Goal: Entertainment & Leisure: Consume media (video, audio)

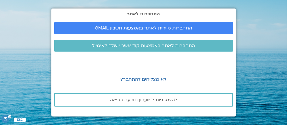
click at [188, 78] on p "לא מצליחים להתחבר?" at bounding box center [143, 80] width 179 height 8
click at [164, 26] on span "התחברות מיידית לאתר באמצעות חשבון GMAIL" at bounding box center [144, 28] width 98 height 5
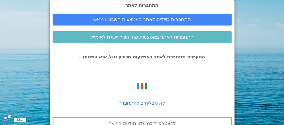
click at [201, 80] on div at bounding box center [142, 86] width 179 height 16
click at [139, 16] on link "התחברות מיידית לאתר באמצעות חשבון GMAIL" at bounding box center [142, 20] width 179 height 12
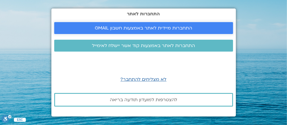
click at [146, 25] on link "התחברות מיידית לאתר באמצעות חשבון GMAIL" at bounding box center [143, 28] width 179 height 12
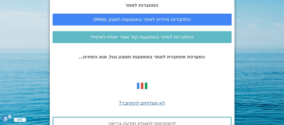
click at [53, 52] on div "התחברות לאתר התחברות מיידית לאתר באמצעות חשבון GMAIL התחברות לאתר באמצעות קוד א…" at bounding box center [142, 70] width 185 height 141
click at [148, 35] on span "התחברות לאתר באמצעות קוד אשר יישלח לאימייל" at bounding box center [141, 37] width 103 height 5
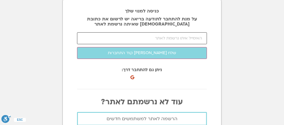
click at [179, 38] on input "email" at bounding box center [142, 38] width 130 height 12
type input "d"
click at [239, 24] on section "כניסה למנוי שלך על מנת להתחבר לתודעה בריאה יש לרשום את כתובת האיימל שאיתה נרשמת…" at bounding box center [142, 62] width 284 height 125
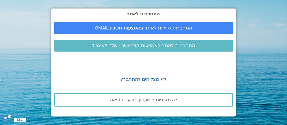
click at [186, 121] on div "התחברות לאתר התחברות מיידית לאתר באמצעות חשבון GMAIL התחברות לאתר באמצעות קוד א…" at bounding box center [143, 62] width 185 height 125
click at [141, 79] on span "לא מצליחים להתחבר?" at bounding box center [144, 79] width 46 height 6
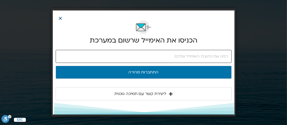
click at [66, 56] on input "email" at bounding box center [144, 56] width 176 height 13
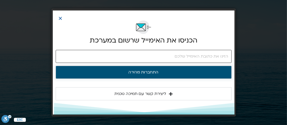
type input "dorit.kirshner@gmail.com"
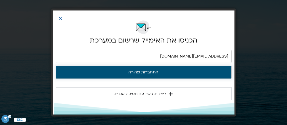
click at [138, 71] on button "התחברות מהירה" at bounding box center [144, 72] width 176 height 13
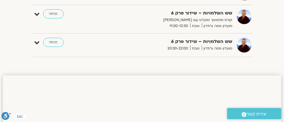
scroll to position [68, 0]
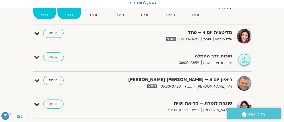
click at [70, 13] on span "10.10" at bounding box center [69, 15] width 24 height 6
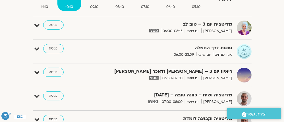
scroll to position [23, 0]
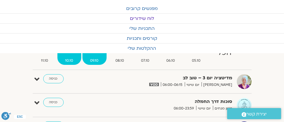
click at [93, 58] on span "09.10" at bounding box center [94, 61] width 24 height 6
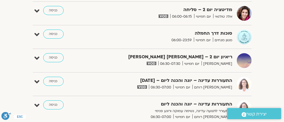
scroll to position [0, 0]
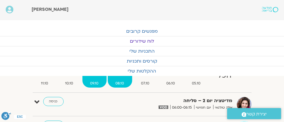
click at [118, 80] on span "08.10" at bounding box center [120, 83] width 24 height 6
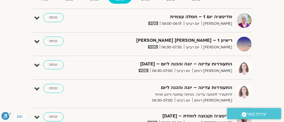
scroll to position [45, 0]
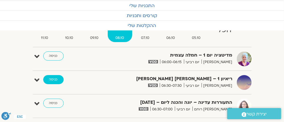
click at [52, 78] on link "כניסה" at bounding box center [53, 79] width 20 height 9
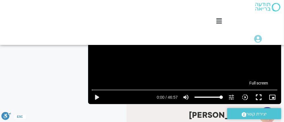
click at [259, 97] on button "fullscreen" at bounding box center [259, 97] width 14 height 14
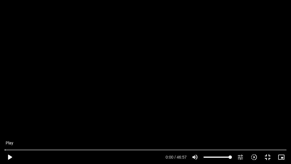
click at [9, 155] on button "play_arrow" at bounding box center [10, 157] width 14 height 14
type input "2.798079"
click at [60, 149] on input "Seek" at bounding box center [146, 149] width 282 height 3
click at [54, 149] on input "Seek" at bounding box center [146, 149] width 282 height 3
click at [9, 156] on button "pause" at bounding box center [10, 157] width 14 height 14
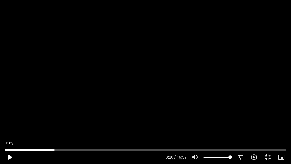
click at [9, 156] on button "play_arrow" at bounding box center [10, 157] width 14 height 14
click at [9, 159] on button "pause" at bounding box center [10, 157] width 14 height 14
click at [61, 150] on input "Seek" at bounding box center [146, 149] width 282 height 3
click at [13, 155] on button "play_arrow" at bounding box center [10, 157] width 14 height 14
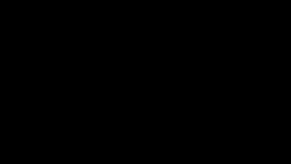
click at [9, 156] on button "pause" at bounding box center [10, 157] width 14 height 14
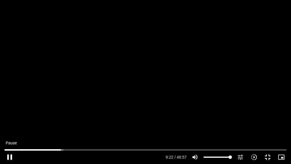
click at [10, 156] on button "pause" at bounding box center [10, 157] width 14 height 14
click at [8, 155] on button "play_arrow" at bounding box center [10, 157] width 14 height 14
click at [10, 156] on button "pause" at bounding box center [10, 157] width 14 height 14
click at [9, 156] on button "play_arrow" at bounding box center [10, 157] width 14 height 14
click at [57, 149] on input "Seek" at bounding box center [146, 149] width 282 height 3
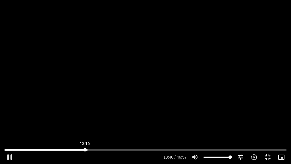
click at [85, 150] on input "Seek" at bounding box center [146, 149] width 282 height 3
click at [9, 155] on button "pause" at bounding box center [10, 157] width 14 height 14
click at [291, 5] on div "Skip Ad 12:27 play_arrow 24:39 / 46:57 volume_up Mute tune Resolution Auto 720p…" at bounding box center [145, 82] width 291 height 164
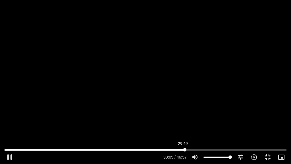
click at [183, 149] on input "Seek" at bounding box center [146, 149] width 282 height 3
click at [182, 150] on input "Seek" at bounding box center [146, 149] width 282 height 3
click at [8, 156] on button "pause" at bounding box center [10, 157] width 14 height 14
click at [10, 155] on button "play_arrow" at bounding box center [10, 157] width 14 height 14
click at [9, 156] on button "pause" at bounding box center [10, 157] width 14 height 14
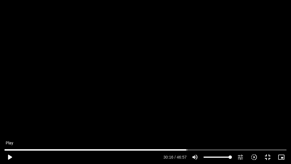
click at [9, 156] on button "play_arrow" at bounding box center [10, 157] width 14 height 14
click at [9, 155] on button "pause" at bounding box center [10, 157] width 14 height 14
click at [9, 155] on button "play_arrow" at bounding box center [10, 157] width 14 height 14
click at [10, 155] on button "pause" at bounding box center [10, 157] width 14 height 14
click at [9, 156] on button "play_arrow" at bounding box center [10, 157] width 14 height 14
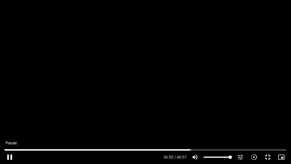
click at [8, 155] on button "pause" at bounding box center [10, 157] width 14 height 14
click at [9, 156] on button "play_arrow" at bounding box center [10, 157] width 14 height 14
click at [9, 154] on button "pause" at bounding box center [10, 157] width 14 height 14
click at [10, 156] on button "play_arrow" at bounding box center [10, 157] width 14 height 14
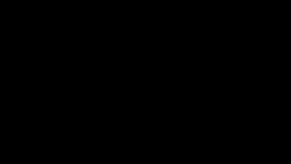
click at [10, 156] on button "pause" at bounding box center [10, 157] width 14 height 14
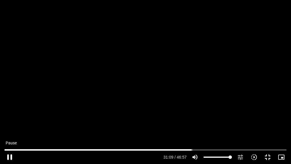
click at [10, 154] on button "pause" at bounding box center [10, 157] width 14 height 14
click at [8, 155] on button "play_arrow" at bounding box center [10, 157] width 14 height 14
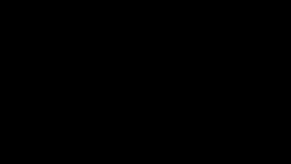
click at [9, 156] on button "pause" at bounding box center [10, 157] width 14 height 14
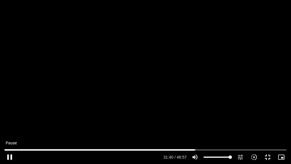
click at [10, 156] on button "pause" at bounding box center [10, 157] width 14 height 14
click at [9, 156] on button "play_arrow" at bounding box center [10, 157] width 14 height 14
click at [9, 155] on button "pause" at bounding box center [10, 157] width 14 height 14
click at [8, 155] on button "play_arrow" at bounding box center [10, 157] width 14 height 14
click at [11, 157] on button "pause" at bounding box center [10, 157] width 14 height 14
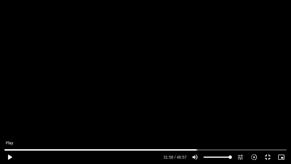
click at [9, 156] on button "play_arrow" at bounding box center [10, 157] width 14 height 14
click at [9, 156] on button "pause" at bounding box center [10, 157] width 14 height 14
click at [10, 156] on button "play_arrow" at bounding box center [10, 157] width 14 height 14
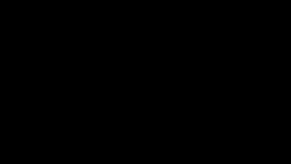
click at [10, 156] on button "pause" at bounding box center [10, 157] width 14 height 14
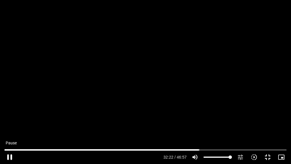
click at [8, 157] on button "pause" at bounding box center [10, 157] width 14 height 14
click at [9, 156] on button "play_arrow" at bounding box center [10, 157] width 14 height 14
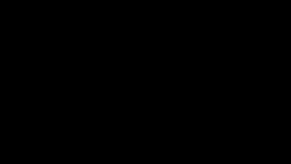
click at [10, 156] on button "pause" at bounding box center [10, 157] width 14 height 14
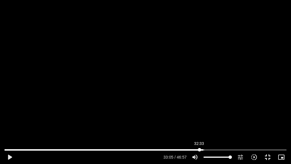
click at [199, 149] on input "Seek" at bounding box center [146, 149] width 282 height 3
click at [198, 149] on input "Seek" at bounding box center [146, 149] width 282 height 3
click at [197, 149] on input "Seek" at bounding box center [146, 149] width 282 height 3
click at [199, 149] on input "Seek" at bounding box center [146, 149] width 282 height 3
click at [9, 156] on button "play_arrow" at bounding box center [10, 157] width 14 height 14
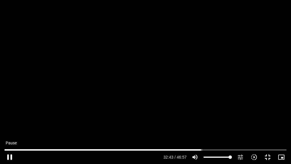
click at [11, 157] on button "pause" at bounding box center [10, 157] width 14 height 14
click at [10, 156] on button "play_arrow" at bounding box center [10, 157] width 14 height 14
click at [10, 156] on button "pause" at bounding box center [10, 157] width 14 height 14
click at [10, 156] on button "play_arrow" at bounding box center [10, 157] width 14 height 14
click at [10, 156] on button "pause" at bounding box center [10, 157] width 14 height 14
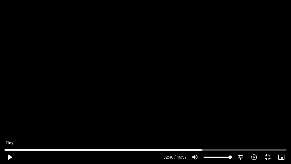
click at [9, 156] on button "play_arrow" at bounding box center [10, 157] width 14 height 14
click at [9, 156] on button "pause" at bounding box center [10, 157] width 14 height 14
click at [10, 156] on button "play_arrow" at bounding box center [10, 157] width 14 height 14
click at [11, 156] on button "pause" at bounding box center [10, 157] width 14 height 14
click at [11, 156] on button "play_arrow" at bounding box center [10, 157] width 14 height 14
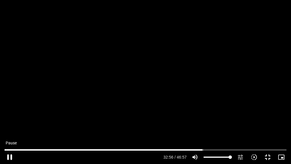
click at [11, 156] on button "pause" at bounding box center [10, 157] width 14 height 14
click at [11, 156] on button "play_arrow" at bounding box center [10, 157] width 14 height 14
click at [11, 156] on button "pause" at bounding box center [10, 157] width 14 height 14
click at [8, 156] on button "play_arrow" at bounding box center [10, 157] width 14 height 14
click at [9, 156] on button "pause" at bounding box center [10, 157] width 14 height 14
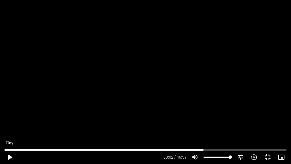
click at [9, 156] on button "play_arrow" at bounding box center [10, 157] width 14 height 14
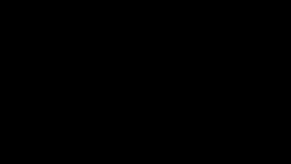
click at [9, 156] on button "pause" at bounding box center [10, 157] width 14 height 14
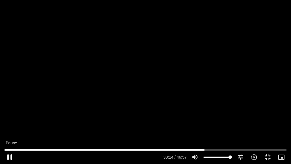
click at [8, 156] on button "pause" at bounding box center [10, 157] width 14 height 14
click at [10, 156] on button "play_arrow" at bounding box center [10, 157] width 14 height 14
click at [8, 155] on button "pause" at bounding box center [10, 157] width 14 height 14
click at [214, 150] on input "Seek" at bounding box center [146, 149] width 282 height 3
click at [213, 150] on input "Seek" at bounding box center [146, 149] width 282 height 3
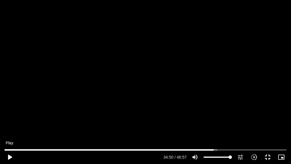
click at [7, 156] on button "play_arrow" at bounding box center [10, 157] width 14 height 14
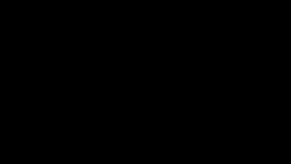
click at [10, 155] on button "pause" at bounding box center [10, 157] width 14 height 14
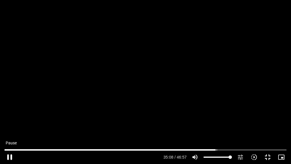
click at [9, 156] on button "pause" at bounding box center [10, 157] width 14 height 14
click at [10, 156] on button "play_arrow" at bounding box center [10, 157] width 14 height 14
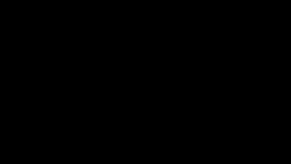
click at [10, 156] on button "pause" at bounding box center [10, 157] width 14 height 14
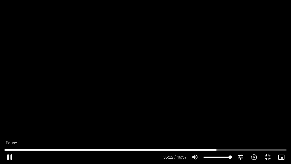
click at [10, 155] on button "pause" at bounding box center [10, 157] width 14 height 14
click at [9, 156] on button "play_arrow" at bounding box center [10, 157] width 14 height 14
click at [9, 156] on button "pause" at bounding box center [10, 157] width 14 height 14
click at [9, 157] on button "play_arrow" at bounding box center [10, 157] width 14 height 14
click at [9, 155] on button "pause" at bounding box center [10, 157] width 14 height 14
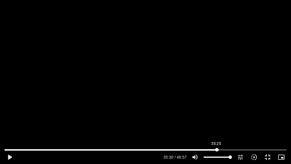
click at [216, 149] on input "Seek" at bounding box center [146, 149] width 282 height 3
click at [215, 150] on input "Seek" at bounding box center [146, 149] width 282 height 3
click at [216, 150] on input "Seek" at bounding box center [146, 149] width 282 height 3
click at [11, 156] on button "play_arrow" at bounding box center [10, 157] width 14 height 14
click at [9, 156] on button "pause" at bounding box center [10, 157] width 14 height 14
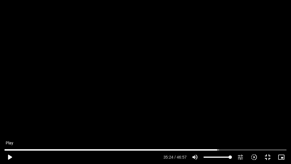
click at [10, 156] on button "play_arrow" at bounding box center [10, 157] width 14 height 14
click at [10, 156] on button "pause" at bounding box center [10, 157] width 14 height 14
click at [9, 155] on button "play_arrow" at bounding box center [10, 157] width 14 height 14
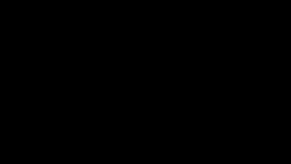
click at [9, 155] on button "pause" at bounding box center [10, 157] width 14 height 14
click at [10, 155] on button "pause" at bounding box center [10, 157] width 14 height 14
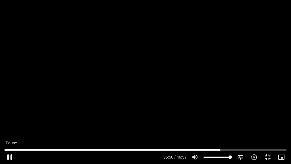
click at [10, 155] on button "pause" at bounding box center [10, 157] width 14 height 14
click at [10, 156] on button "play_arrow" at bounding box center [10, 157] width 14 height 14
click at [8, 156] on button "pause" at bounding box center [10, 157] width 14 height 14
click at [9, 156] on button "play_arrow" at bounding box center [10, 157] width 14 height 14
click at [9, 156] on button "pause" at bounding box center [10, 157] width 14 height 14
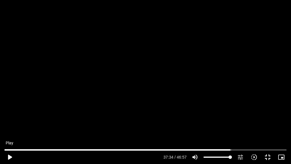
click at [9, 156] on button "play_arrow" at bounding box center [10, 157] width 14 height 14
click at [11, 156] on button "pause" at bounding box center [10, 157] width 14 height 14
click at [9, 156] on button "play_arrow" at bounding box center [10, 157] width 14 height 14
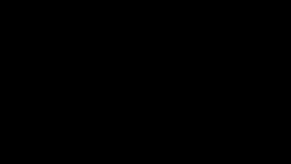
click at [9, 156] on button "pause" at bounding box center [10, 157] width 14 height 14
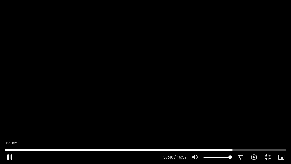
click at [9, 155] on button "pause" at bounding box center [10, 157] width 14 height 14
click at [230, 149] on input "Seek" at bounding box center [146, 149] width 282 height 3
click at [9, 156] on button "play_arrow" at bounding box center [10, 157] width 14 height 14
click at [9, 156] on button "pause" at bounding box center [10, 157] width 14 height 14
click at [9, 155] on button "pause" at bounding box center [10, 157] width 14 height 14
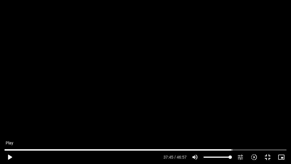
click at [9, 156] on button "play_arrow" at bounding box center [10, 157] width 14 height 14
click at [8, 156] on button "pause" at bounding box center [10, 157] width 14 height 14
click at [9, 155] on button "play_arrow" at bounding box center [10, 157] width 14 height 14
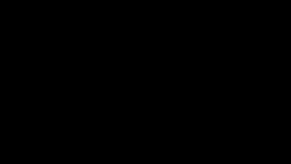
click at [9, 155] on button "pause" at bounding box center [10, 157] width 14 height 14
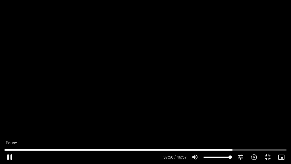
click at [9, 155] on button "pause" at bounding box center [10, 157] width 14 height 14
click at [9, 156] on button "play_arrow" at bounding box center [10, 157] width 14 height 14
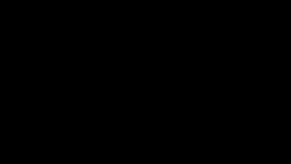
click at [9, 155] on button "pause" at bounding box center [10, 157] width 14 height 14
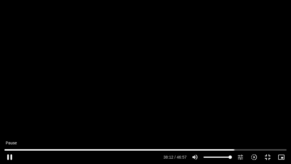
click at [9, 156] on button "pause" at bounding box center [10, 157] width 14 height 14
click at [9, 156] on button "play_arrow" at bounding box center [10, 157] width 14 height 14
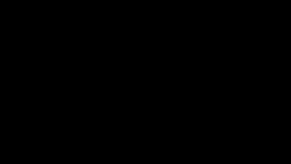
click at [9, 156] on button "pause" at bounding box center [10, 157] width 14 height 14
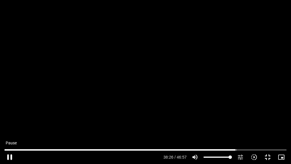
click at [8, 156] on button "pause" at bounding box center [10, 157] width 14 height 14
click at [9, 156] on button "play_arrow" at bounding box center [10, 157] width 14 height 14
click at [8, 154] on button "pause" at bounding box center [10, 157] width 14 height 14
click at [9, 156] on button "play_arrow" at bounding box center [10, 157] width 14 height 14
click at [9, 156] on button "pause" at bounding box center [10, 157] width 14 height 14
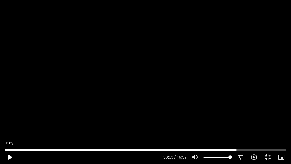
click at [10, 156] on button "play_arrow" at bounding box center [10, 157] width 14 height 14
click at [8, 155] on button "pause" at bounding box center [10, 157] width 14 height 14
click at [9, 155] on button "play_arrow" at bounding box center [10, 157] width 14 height 14
click at [9, 155] on button "pause" at bounding box center [10, 157] width 14 height 14
click at [9, 156] on button "play_arrow" at bounding box center [10, 157] width 14 height 14
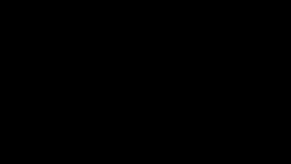
click at [9, 156] on button "pause" at bounding box center [10, 157] width 14 height 14
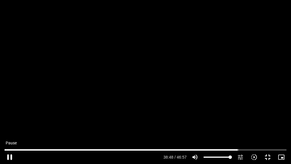
click at [9, 156] on button "pause" at bounding box center [10, 157] width 14 height 14
click at [9, 155] on button "play_arrow" at bounding box center [10, 157] width 14 height 14
click at [10, 156] on button "pause" at bounding box center [10, 157] width 14 height 14
click at [9, 156] on button "play_arrow" at bounding box center [10, 157] width 14 height 14
click at [9, 156] on button "pause" at bounding box center [10, 157] width 14 height 14
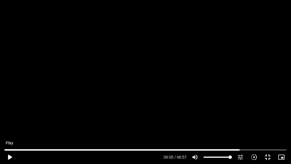
click at [9, 156] on button "play_arrow" at bounding box center [10, 157] width 14 height 14
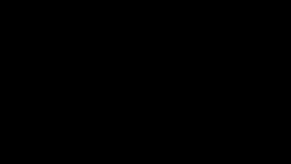
click at [9, 156] on button "pause" at bounding box center [10, 157] width 14 height 14
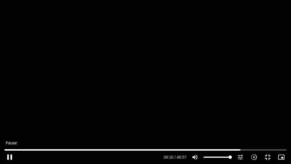
click at [8, 154] on button "pause" at bounding box center [10, 157] width 14 height 14
click at [9, 156] on button "play_arrow" at bounding box center [10, 157] width 14 height 14
click at [10, 155] on button "pause" at bounding box center [10, 157] width 14 height 14
click at [9, 156] on button "play_arrow" at bounding box center [10, 157] width 14 height 14
click at [7, 154] on button "pause" at bounding box center [10, 157] width 14 height 14
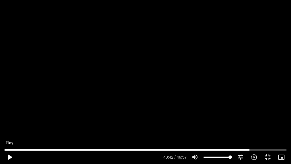
click at [9, 156] on button "play_arrow" at bounding box center [10, 157] width 14 height 14
click at [249, 150] on input "Seek" at bounding box center [146, 149] width 282 height 3
click at [248, 149] on input "Seek" at bounding box center [146, 149] width 282 height 3
click at [247, 149] on input "Seek" at bounding box center [146, 149] width 282 height 3
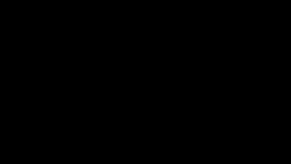
click at [10, 156] on button "pause" at bounding box center [10, 157] width 14 height 14
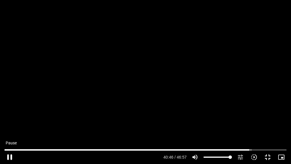
click at [9, 154] on button "pause" at bounding box center [10, 157] width 14 height 14
click at [9, 157] on button "play_arrow" at bounding box center [10, 157] width 14 height 14
click at [8, 156] on button "pause" at bounding box center [10, 157] width 14 height 14
click at [10, 156] on button "play_arrow" at bounding box center [10, 157] width 14 height 14
click at [8, 155] on button "pause" at bounding box center [10, 157] width 14 height 14
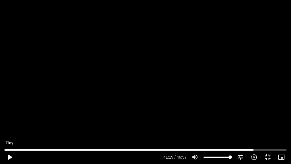
click at [5, 157] on button "play_arrow" at bounding box center [10, 157] width 14 height 14
click at [9, 156] on button "pause" at bounding box center [10, 157] width 14 height 14
click at [9, 156] on button "play_arrow" at bounding box center [10, 157] width 14 height 14
click at [9, 155] on button "pause" at bounding box center [10, 157] width 14 height 14
click at [10, 156] on button "play_arrow" at bounding box center [10, 157] width 14 height 14
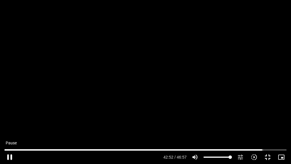
click at [8, 156] on button "pause" at bounding box center [10, 157] width 14 height 14
click at [10, 156] on button "play_arrow" at bounding box center [10, 157] width 14 height 14
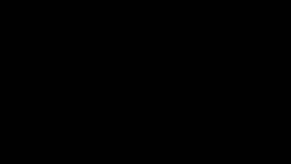
click at [10, 156] on button "pause" at bounding box center [10, 157] width 14 height 14
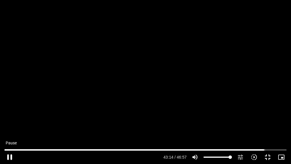
click at [8, 156] on button "pause" at bounding box center [10, 157] width 14 height 14
click at [8, 157] on button "play_arrow" at bounding box center [10, 157] width 14 height 14
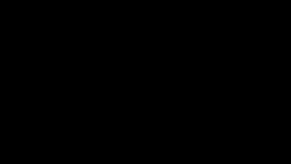
click at [9, 155] on button "pause" at bounding box center [10, 157] width 14 height 14
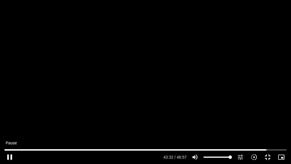
click at [9, 157] on button "pause" at bounding box center [10, 157] width 14 height 14
click at [9, 155] on button "play_arrow" at bounding box center [10, 157] width 14 height 14
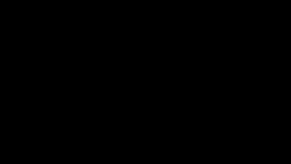
click at [9, 155] on button "pause" at bounding box center [10, 157] width 14 height 14
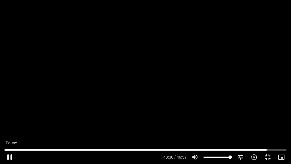
click at [11, 157] on button "pause" at bounding box center [10, 157] width 14 height 14
click at [9, 156] on button "play_arrow" at bounding box center [10, 157] width 14 height 14
click at [9, 156] on button "pause" at bounding box center [10, 157] width 14 height 14
click at [9, 156] on button "play_arrow" at bounding box center [10, 157] width 14 height 14
click at [9, 156] on button "pause" at bounding box center [10, 157] width 14 height 14
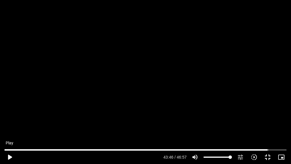
click at [9, 156] on button "play_arrow" at bounding box center [10, 157] width 14 height 14
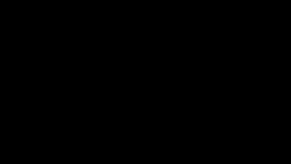
click at [9, 156] on button "pause" at bounding box center [10, 157] width 14 height 14
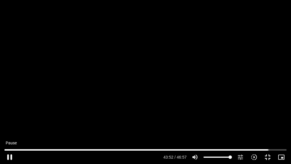
click at [10, 154] on button "pause" at bounding box center [10, 157] width 14 height 14
click at [9, 155] on button "play_arrow" at bounding box center [10, 157] width 14 height 14
click at [7, 156] on button "pause" at bounding box center [10, 157] width 14 height 14
click at [9, 156] on button "play_arrow" at bounding box center [10, 157] width 14 height 14
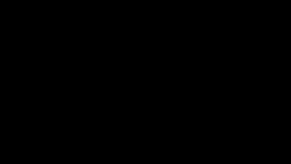
click at [9, 156] on button "pause" at bounding box center [10, 157] width 14 height 14
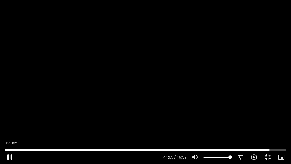
click at [9, 156] on button "pause" at bounding box center [10, 157] width 14 height 14
click at [9, 156] on button "play_arrow" at bounding box center [10, 157] width 14 height 14
click at [9, 156] on button "pause" at bounding box center [10, 157] width 14 height 14
click at [9, 156] on button "play_arrow" at bounding box center [10, 157] width 14 height 14
click at [9, 157] on button "pause" at bounding box center [10, 157] width 14 height 14
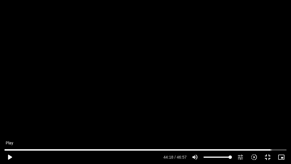
click at [9, 156] on button "play_arrow" at bounding box center [10, 157] width 14 height 14
click at [9, 156] on button "pause" at bounding box center [10, 157] width 14 height 14
click at [10, 156] on button "play_arrow" at bounding box center [10, 157] width 14 height 14
click at [9, 154] on button "pause" at bounding box center [10, 157] width 14 height 14
click at [10, 156] on button "play_arrow" at bounding box center [10, 157] width 14 height 14
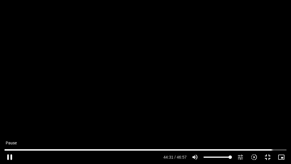
click at [10, 156] on button "pause" at bounding box center [10, 157] width 14 height 14
click at [9, 156] on button "play_arrow" at bounding box center [10, 157] width 14 height 14
click at [9, 156] on button "pause" at bounding box center [10, 157] width 14 height 14
click at [9, 157] on button "play_arrow" at bounding box center [10, 157] width 14 height 14
click at [10, 156] on button "pause" at bounding box center [10, 157] width 14 height 14
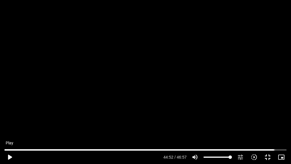
click at [9, 154] on button "play_arrow" at bounding box center [10, 157] width 14 height 14
click at [9, 154] on button "pause" at bounding box center [10, 157] width 14 height 14
click at [9, 156] on button "play_arrow" at bounding box center [10, 157] width 14 height 14
click at [9, 156] on button "pause" at bounding box center [10, 157] width 14 height 14
click at [10, 155] on button "play_arrow" at bounding box center [10, 157] width 14 height 14
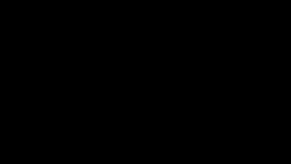
click at [10, 155] on button "pause" at bounding box center [10, 157] width 14 height 14
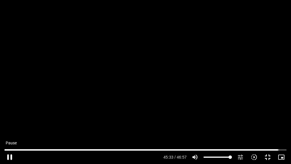
click at [10, 156] on button "pause" at bounding box center [10, 157] width 14 height 14
click at [9, 156] on button "play_arrow" at bounding box center [10, 157] width 14 height 14
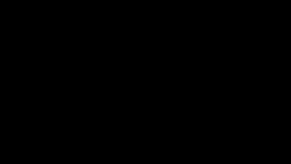
click at [9, 156] on button "pause" at bounding box center [10, 157] width 14 height 14
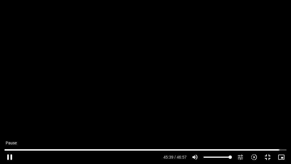
click at [9, 155] on button "pause" at bounding box center [10, 157] width 14 height 14
click at [9, 156] on button "play_arrow" at bounding box center [10, 157] width 14 height 14
click at [6, 156] on button "pause" at bounding box center [10, 157] width 14 height 14
type input "2785.961243"
click at [229, 157] on input "Volume" at bounding box center [218, 156] width 28 height 3
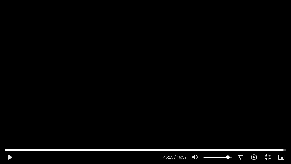
click at [228, 157] on input "Volume" at bounding box center [218, 156] width 28 height 3
click at [226, 157] on input "Volume" at bounding box center [218, 156] width 28 height 3
type input "94.375"
click at [229, 157] on input "Volume" at bounding box center [218, 156] width 28 height 3
click at [279, 150] on input "Seek" at bounding box center [146, 149] width 282 height 3
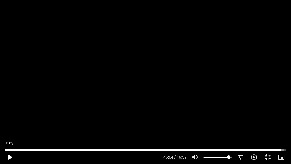
click at [8, 156] on button "play_arrow" at bounding box center [10, 157] width 14 height 14
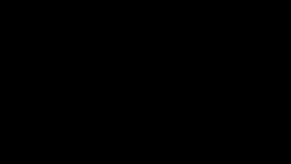
click at [9, 157] on button "pause" at bounding box center [10, 157] width 14 height 14
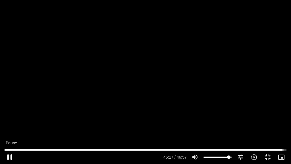
click at [9, 155] on button "pause" at bounding box center [10, 157] width 14 height 14
click at [9, 156] on button "play_arrow" at bounding box center [10, 157] width 14 height 14
click at [280, 150] on input "Seek" at bounding box center [146, 149] width 282 height 3
click at [9, 157] on button "pause" at bounding box center [10, 157] width 14 height 14
click at [9, 157] on button "play_arrow" at bounding box center [10, 157] width 14 height 14
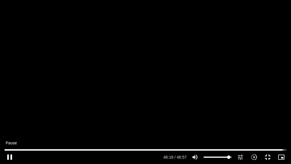
click at [9, 156] on button "pause" at bounding box center [10, 157] width 14 height 14
click at [9, 156] on button "play_arrow" at bounding box center [10, 157] width 14 height 14
click at [9, 156] on button "pause" at bounding box center [10, 157] width 14 height 14
click at [9, 155] on button "play_arrow" at bounding box center [10, 157] width 14 height 14
click at [9, 157] on button "pause" at bounding box center [10, 157] width 14 height 14
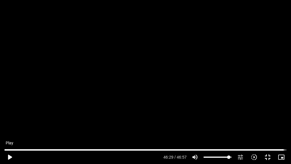
click at [9, 155] on button "play_arrow" at bounding box center [10, 157] width 14 height 14
click at [9, 155] on button "pause" at bounding box center [10, 157] width 14 height 14
click at [10, 156] on button "play_arrow" at bounding box center [10, 157] width 14 height 14
click at [9, 156] on button "pause" at bounding box center [10, 157] width 14 height 14
click at [281, 150] on input "Seek" at bounding box center [146, 149] width 282 height 3
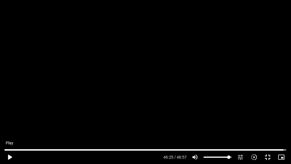
click at [10, 156] on button "play_arrow" at bounding box center [10, 157] width 14 height 14
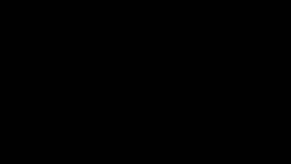
click at [9, 156] on button "pause" at bounding box center [10, 157] width 14 height 14
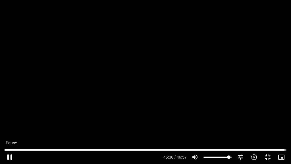
click at [9, 155] on button "pause" at bounding box center [10, 157] width 14 height 14
click at [9, 156] on button "play_arrow" at bounding box center [10, 157] width 14 height 14
click at [10, 156] on button "pause" at bounding box center [10, 157] width 14 height 14
click at [9, 156] on button "play_arrow" at bounding box center [10, 157] width 14 height 14
click at [8, 156] on button "pause" at bounding box center [10, 157] width 14 height 14
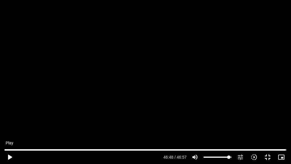
click at [9, 156] on button "play_arrow" at bounding box center [10, 157] width 14 height 14
click at [267, 156] on button "fullscreen_exit" at bounding box center [268, 157] width 14 height 14
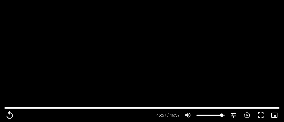
type input "2817.733333"
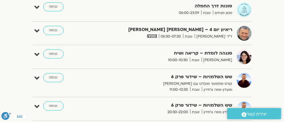
scroll to position [45, 0]
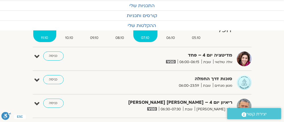
click at [144, 36] on span "07.10" at bounding box center [145, 38] width 24 height 6
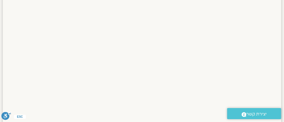
scroll to position [0, 0]
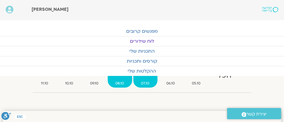
click at [120, 81] on span "08.10" at bounding box center [120, 83] width 24 height 6
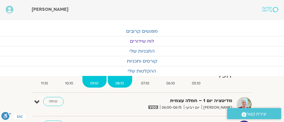
click at [93, 81] on span "09.10" at bounding box center [94, 83] width 24 height 6
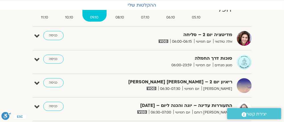
scroll to position [23, 0]
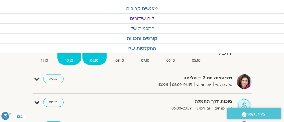
click at [68, 59] on span "10.10" at bounding box center [69, 61] width 24 height 6
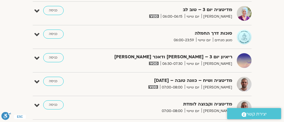
scroll to position [0, 0]
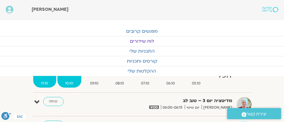
click at [43, 80] on span "11.10" at bounding box center [44, 83] width 23 height 6
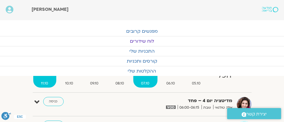
click at [147, 82] on span "07.10" at bounding box center [145, 83] width 24 height 6
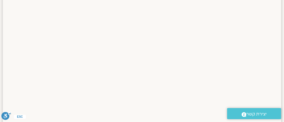
scroll to position [45, 0]
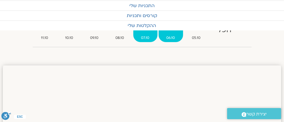
click at [170, 35] on span "06.10" at bounding box center [171, 38] width 24 height 6
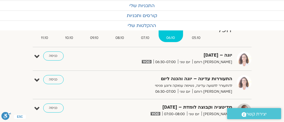
scroll to position [0, 0]
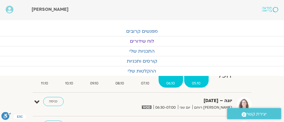
click at [196, 83] on span "05.10" at bounding box center [196, 83] width 24 height 6
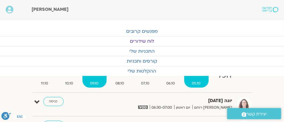
click at [93, 82] on span "09.10" at bounding box center [94, 83] width 24 height 6
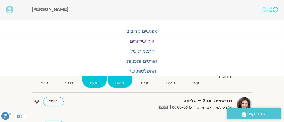
scroll to position [114, 0]
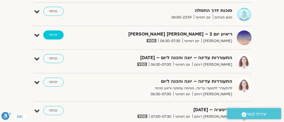
click at [53, 34] on link "כניסה" at bounding box center [53, 34] width 20 height 9
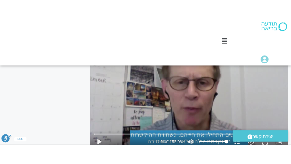
scroll to position [92, 0]
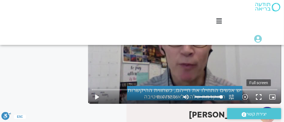
click at [259, 96] on button "fullscreen" at bounding box center [259, 97] width 14 height 14
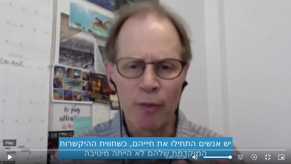
click at [9, 156] on button "play_arrow" at bounding box center [10, 157] width 14 height 14
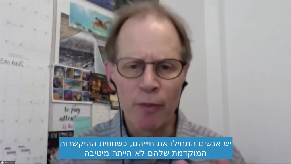
click at [9, 156] on button "pause" at bounding box center [10, 157] width 14 height 14
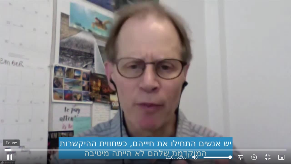
click at [8, 156] on button "pause" at bounding box center [10, 157] width 14 height 14
type input "76.379428"
